Goal: Task Accomplishment & Management: Manage account settings

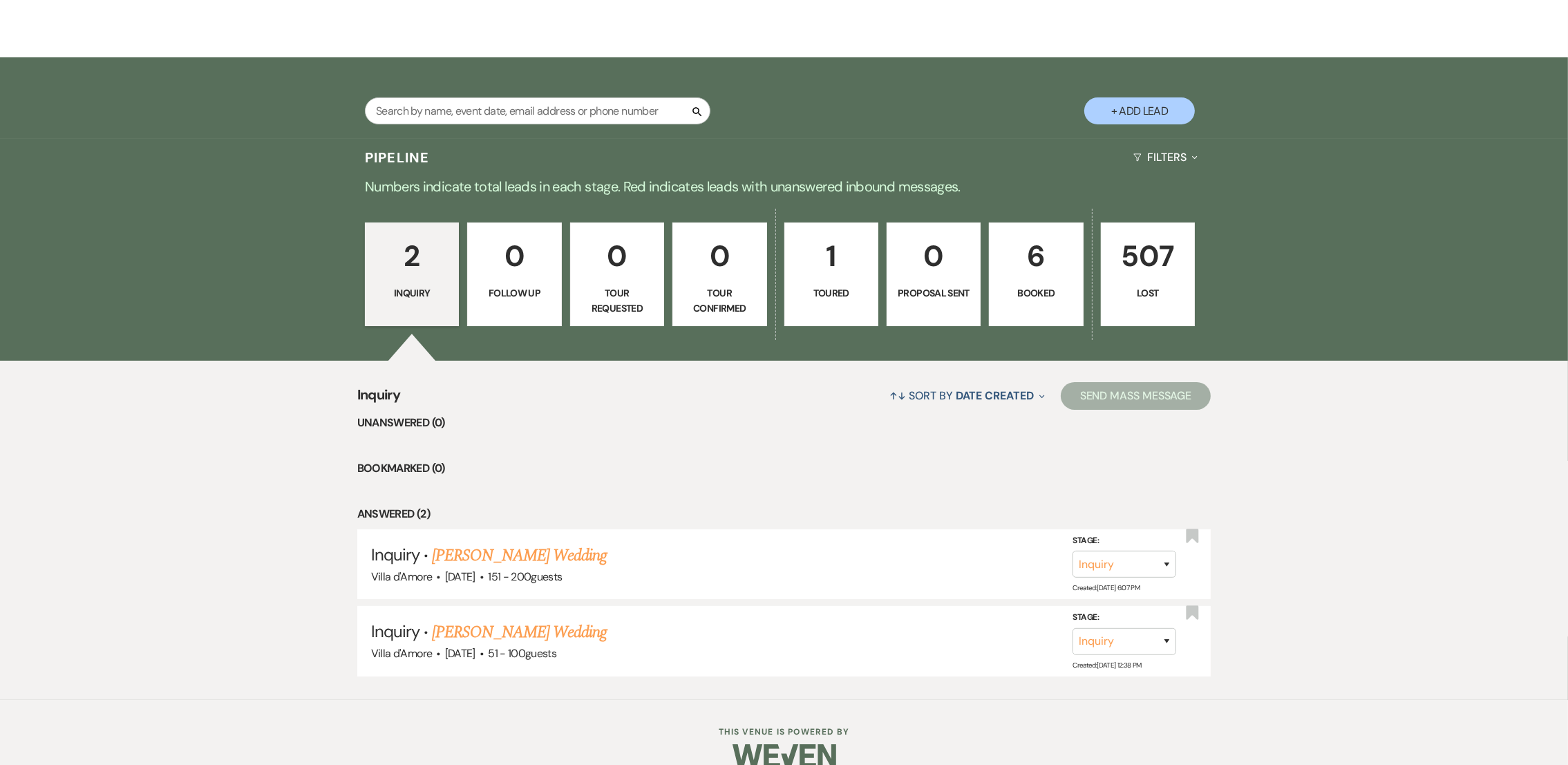
scroll to position [264, 0]
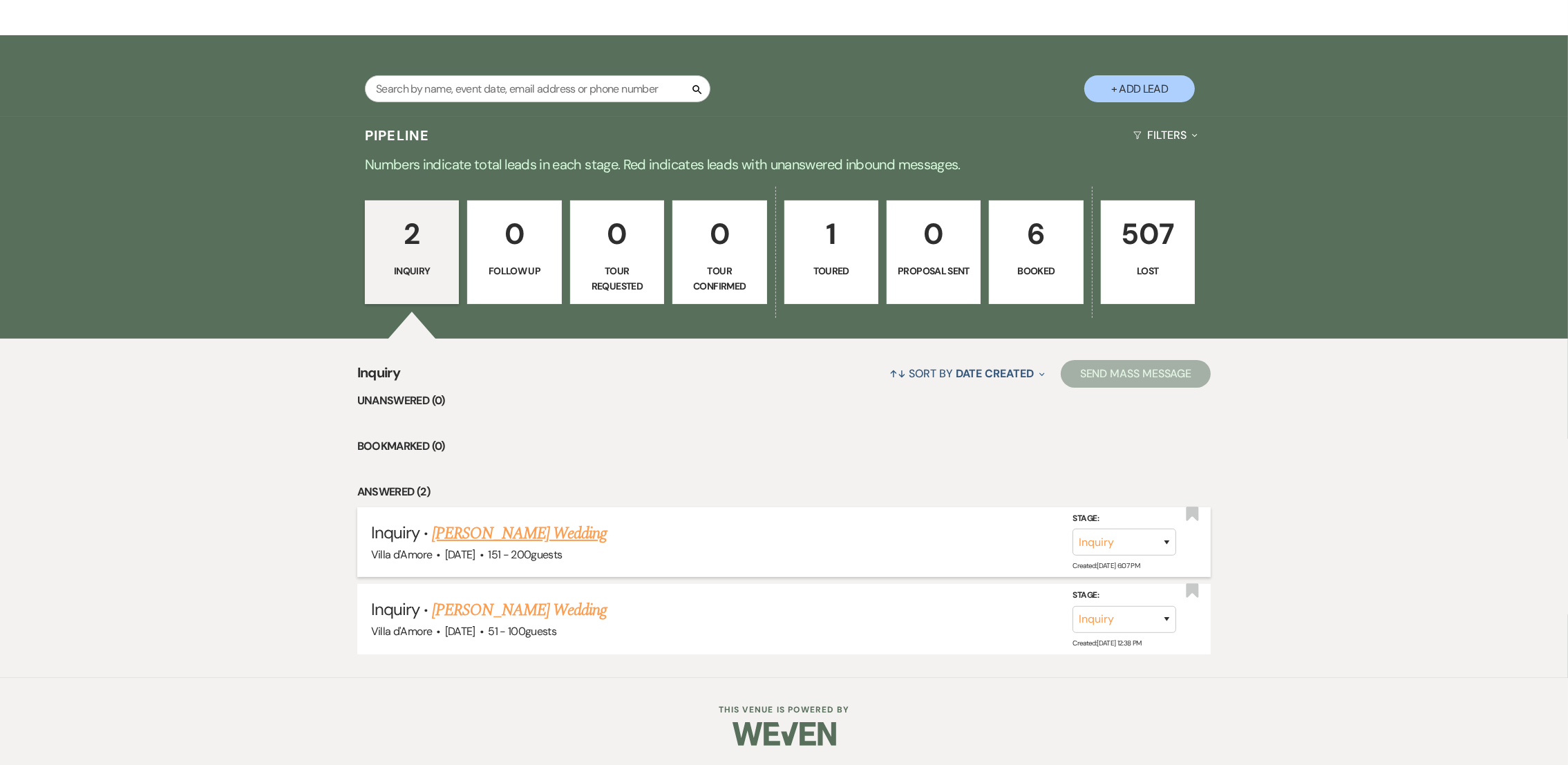
click at [532, 527] on link "[PERSON_NAME] Wedding" at bounding box center [519, 533] width 175 height 25
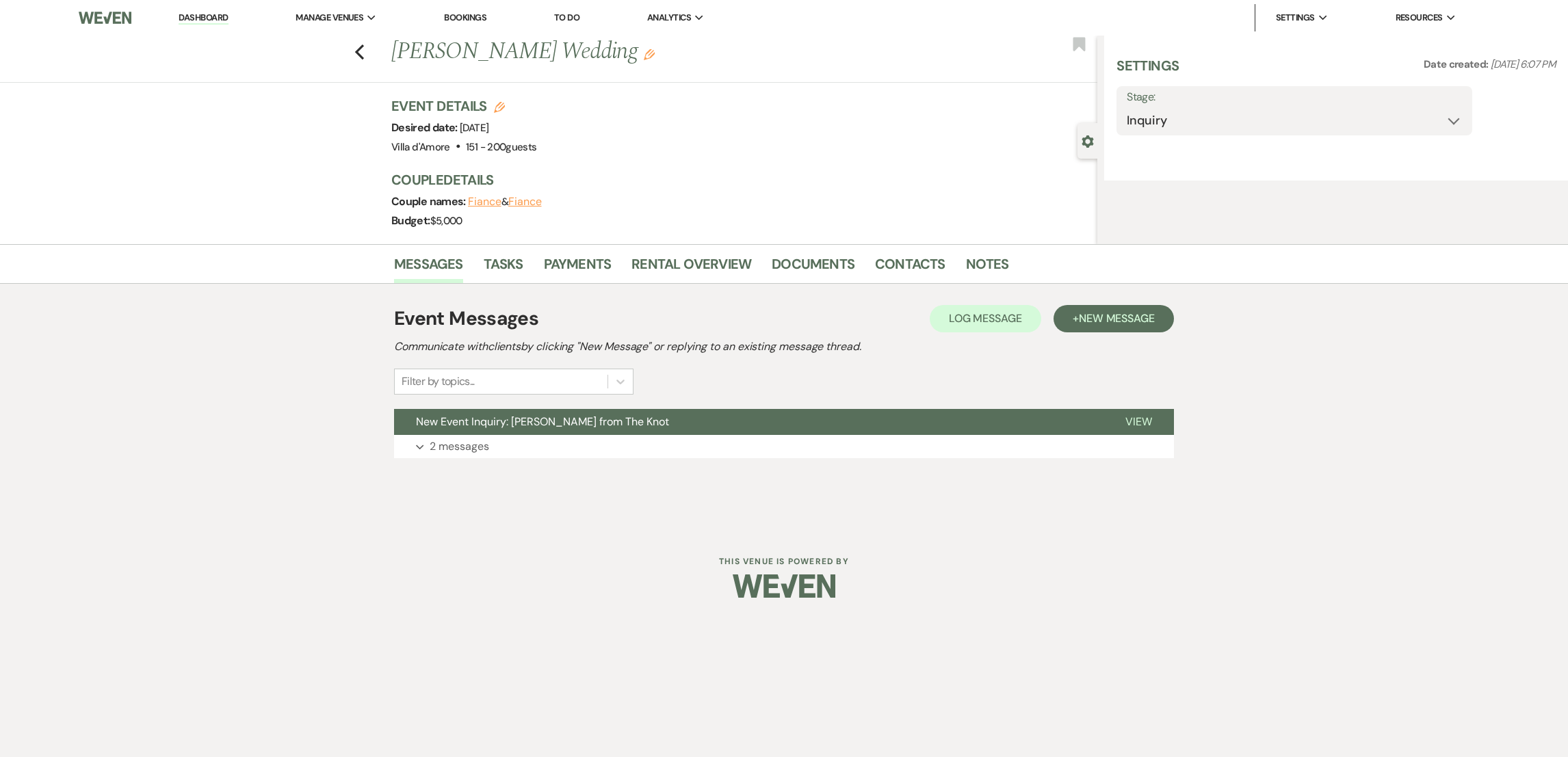
select select "2"
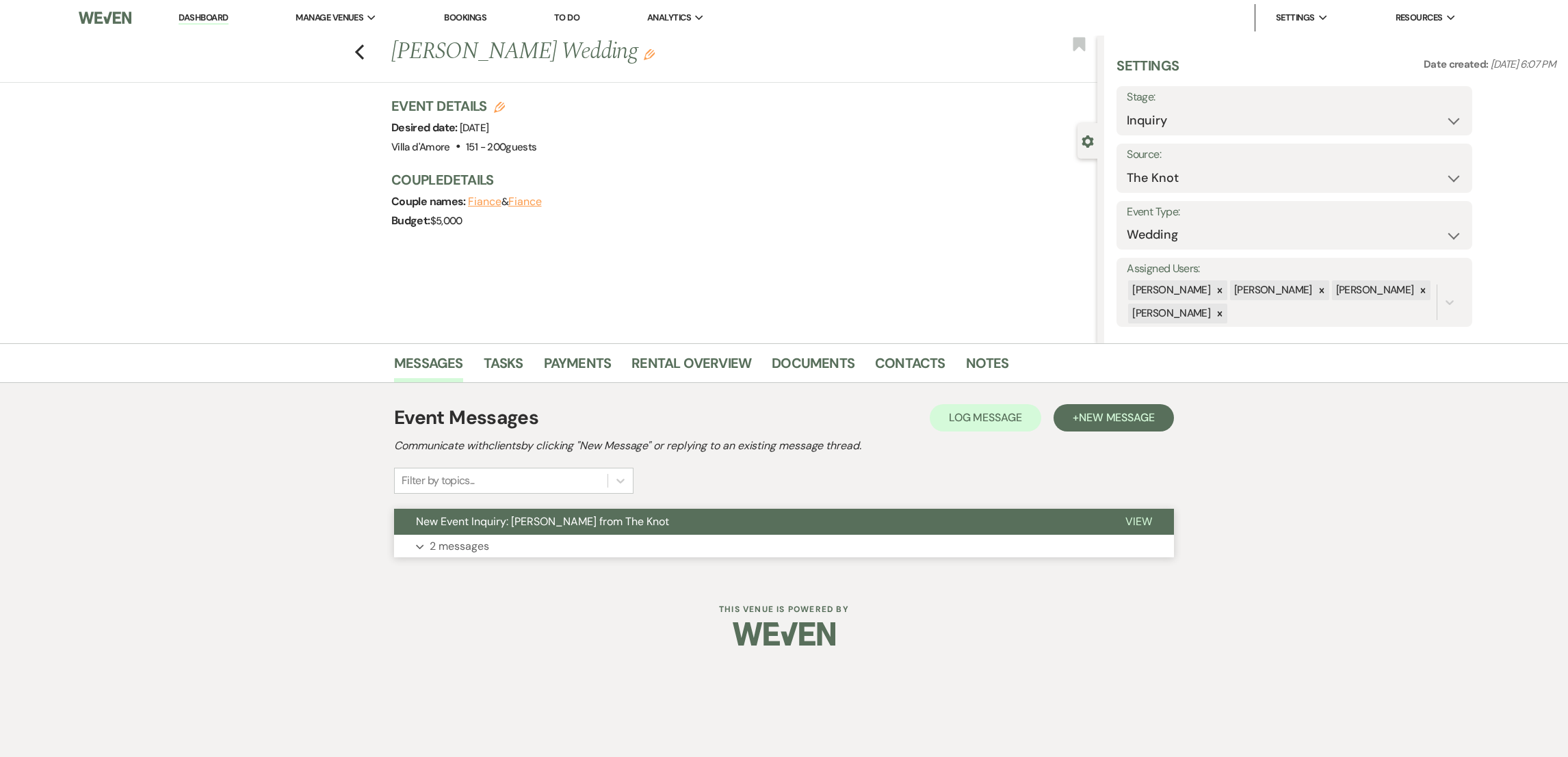
click at [441, 546] on p "2 messages" at bounding box center [459, 547] width 59 height 18
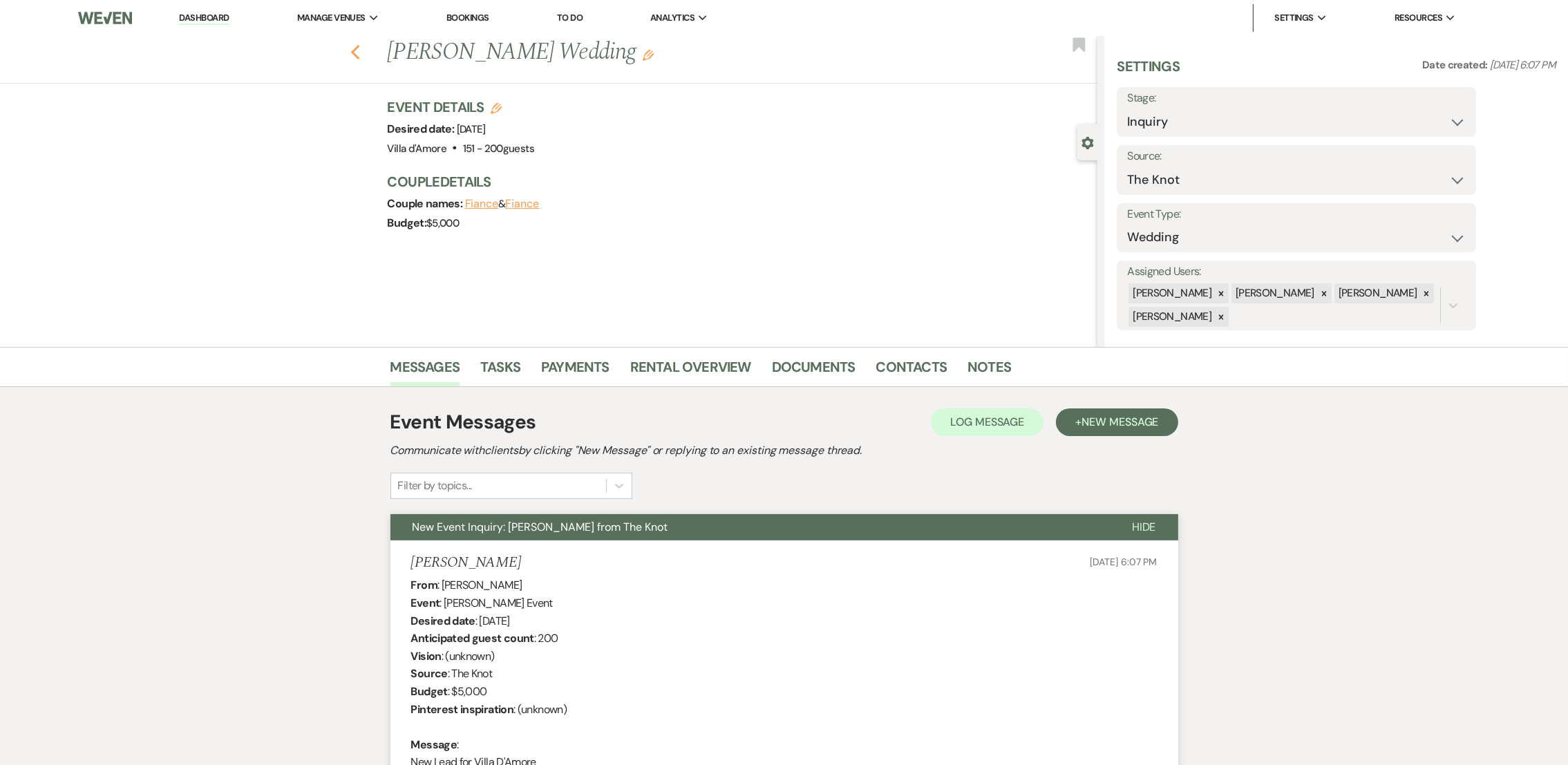
click at [361, 54] on icon "Previous" at bounding box center [356, 52] width 11 height 17
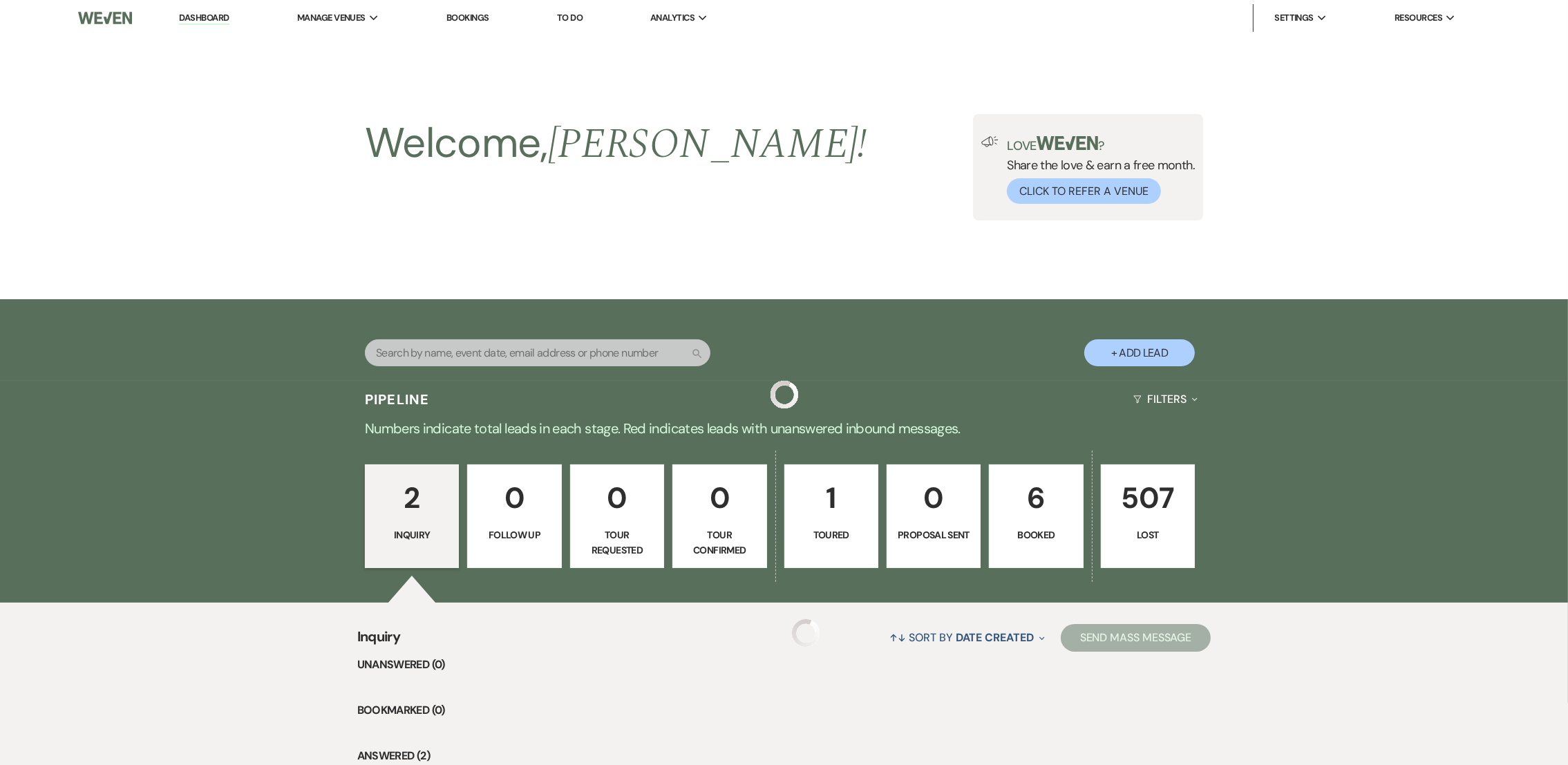
scroll to position [264, 0]
